Goal: Contribute content

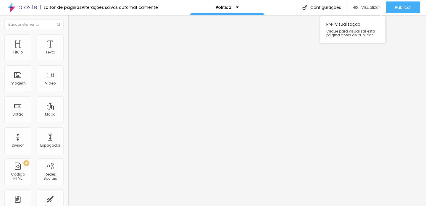
click at [374, 10] on div "Visualizar" at bounding box center [367, 7] width 27 height 12
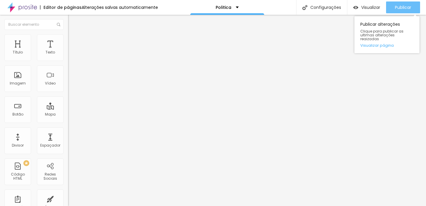
click at [401, 8] on span "Publicar" at bounding box center [403, 7] width 16 height 5
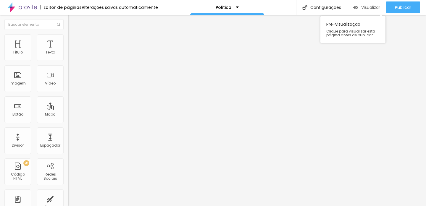
click at [371, 6] on span "Visualizar" at bounding box center [371, 7] width 19 height 5
click at [14, 81] on div "Imagem" at bounding box center [18, 83] width 16 height 4
click at [24, 84] on div "Imagem" at bounding box center [18, 83] width 16 height 4
click at [73, 41] on span "Estilo" at bounding box center [77, 38] width 9 height 5
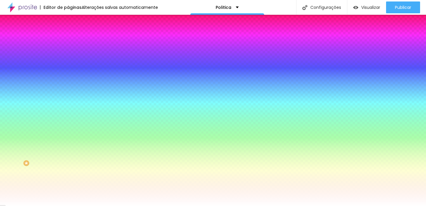
click at [68, 54] on span "Trocar imagem" at bounding box center [84, 51] width 32 height 5
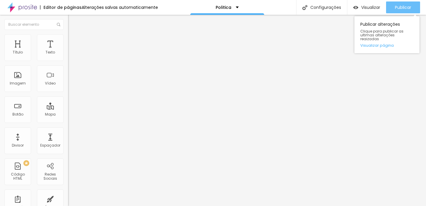
click at [396, 11] on div "Publicar" at bounding box center [403, 7] width 16 height 12
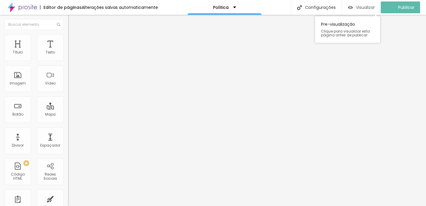
click at [369, 7] on span "Visualizar" at bounding box center [365, 7] width 19 height 5
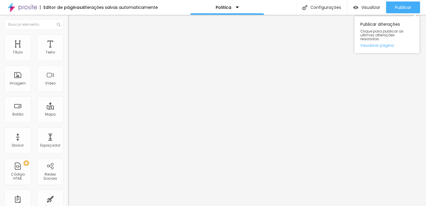
click at [404, 14] on div "Publicar alterações Clique para publicar as ultimas alterações reaizadas Visual…" at bounding box center [387, 33] width 65 height 40
click at [402, 11] on div "Publicar" at bounding box center [403, 7] width 16 height 12
